Goal: Browse casually

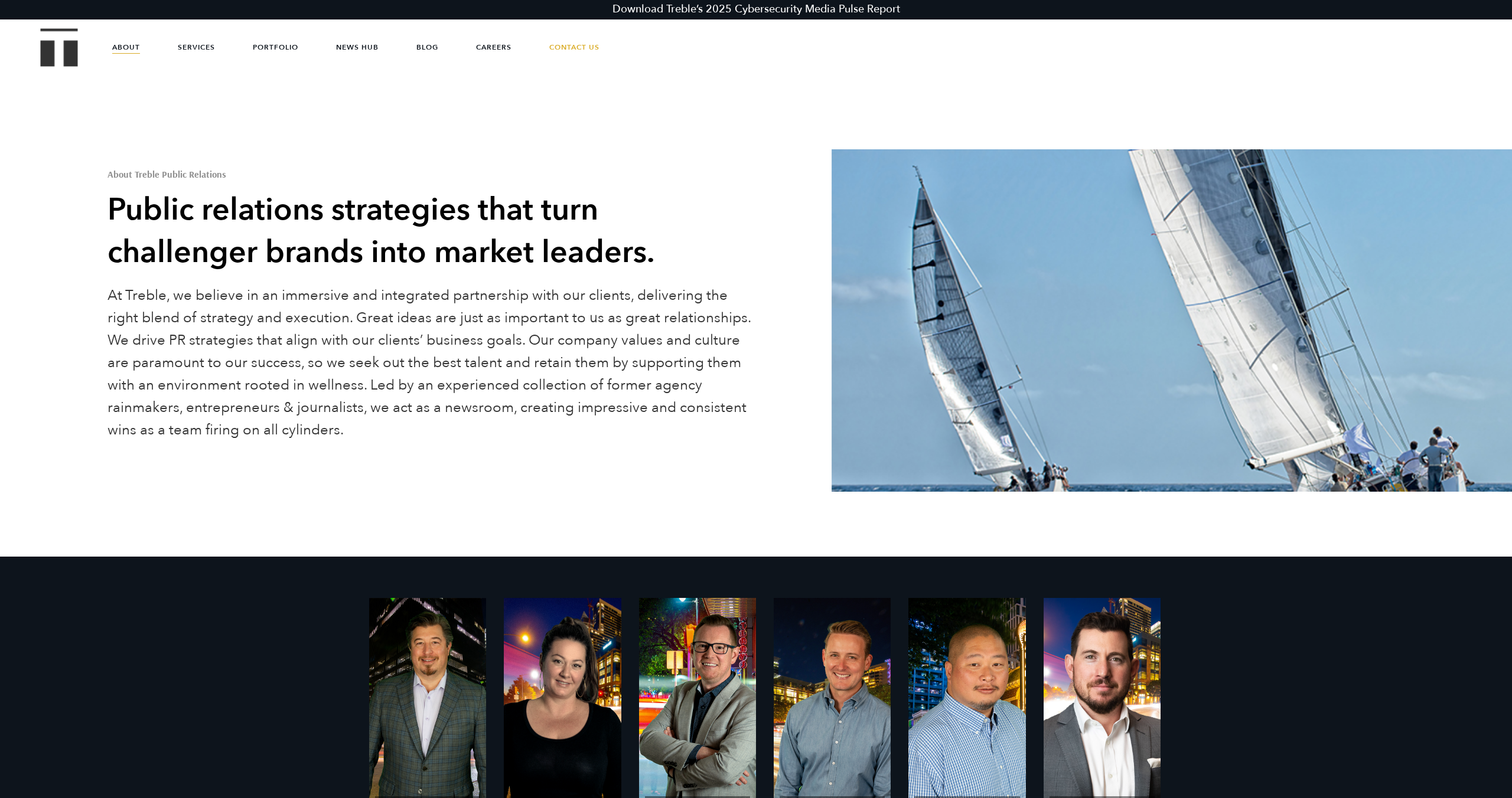
click at [61, 36] on img "Treble logo" at bounding box center [59, 47] width 37 height 38
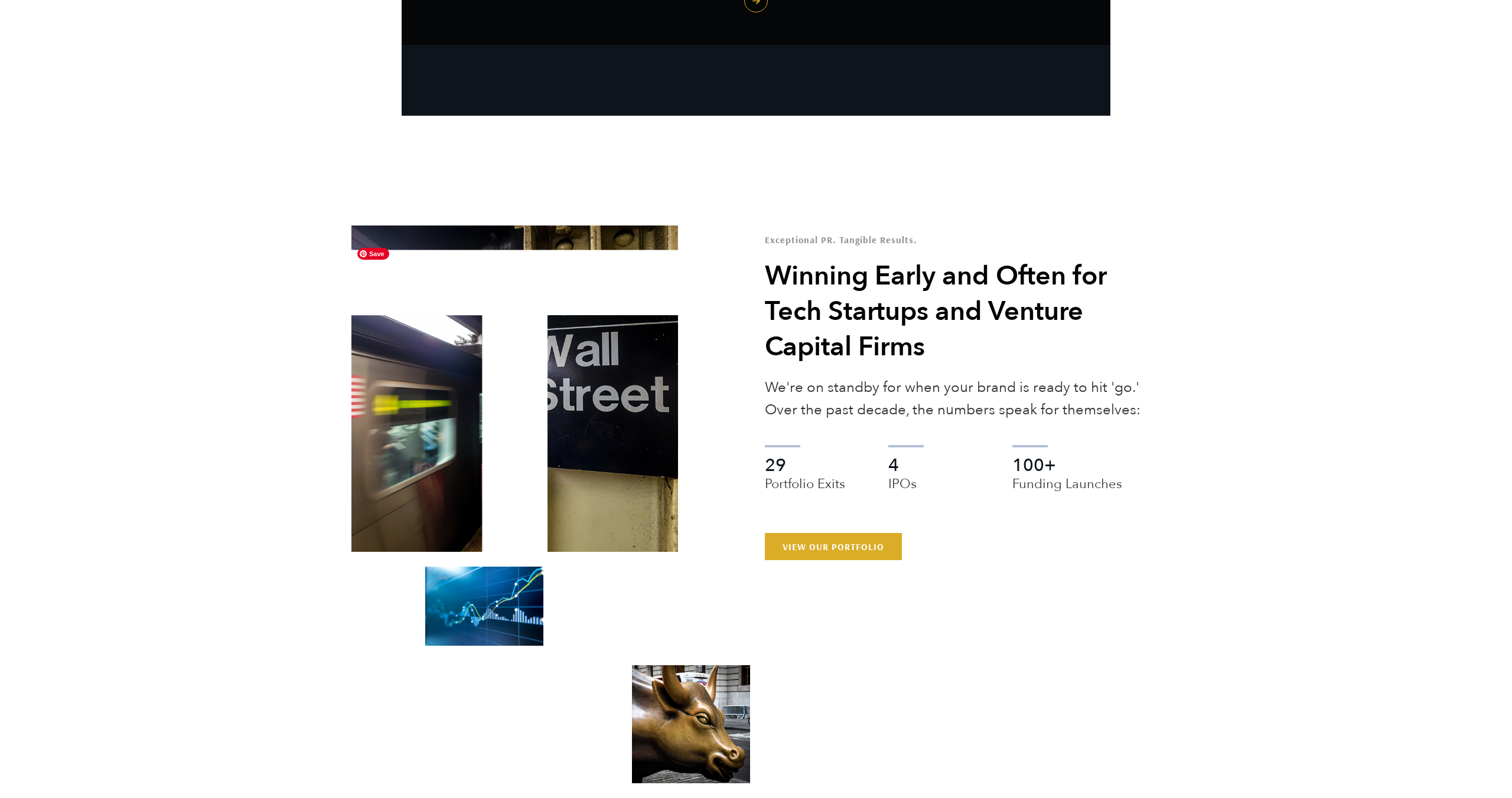
scroll to position [2198, 0]
